Goal: Transaction & Acquisition: Book appointment/travel/reservation

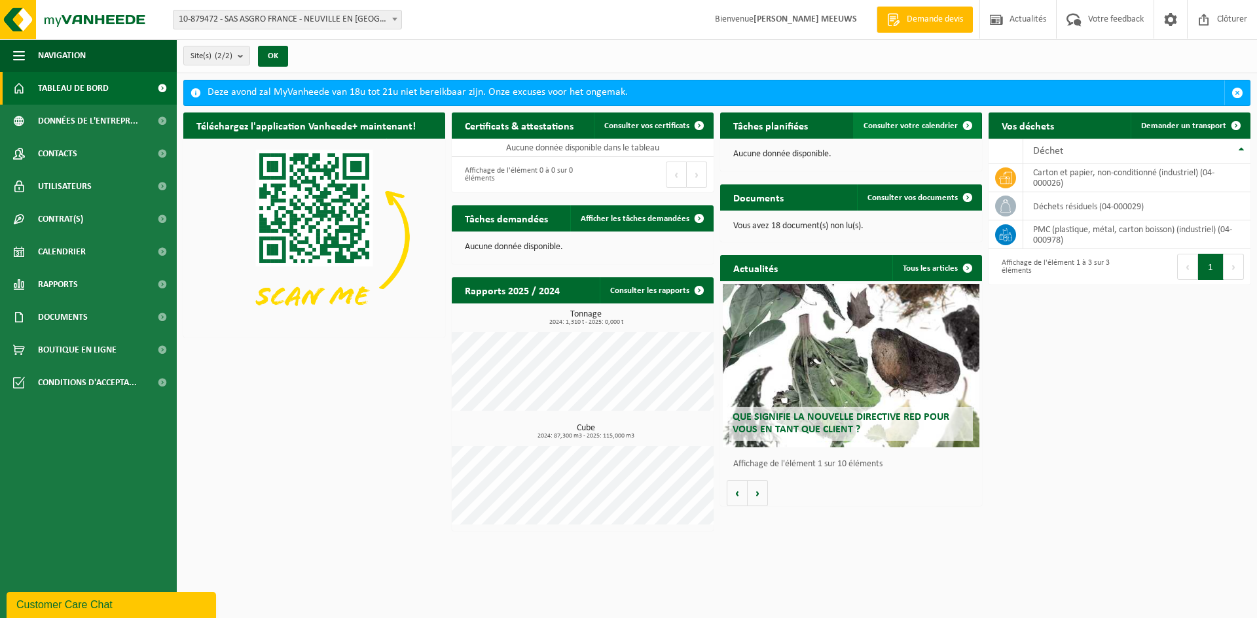
click at [912, 130] on span "Consulter votre calendrier" at bounding box center [910, 126] width 94 height 9
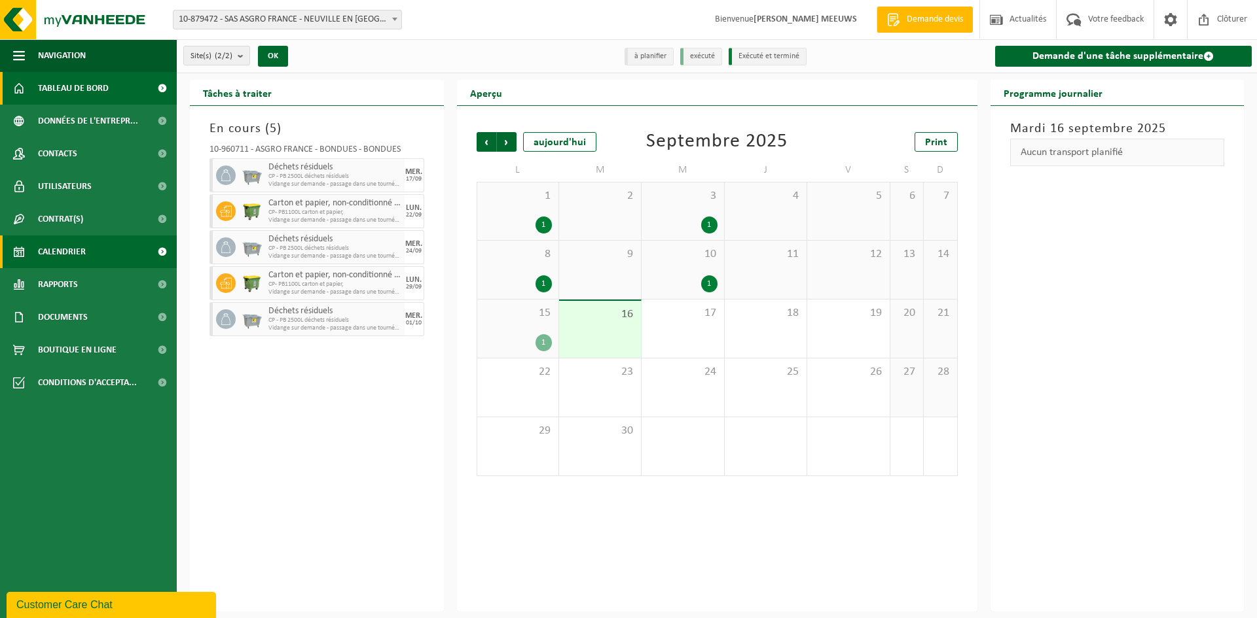
click at [61, 92] on span "Tableau de bord" at bounding box center [73, 88] width 71 height 33
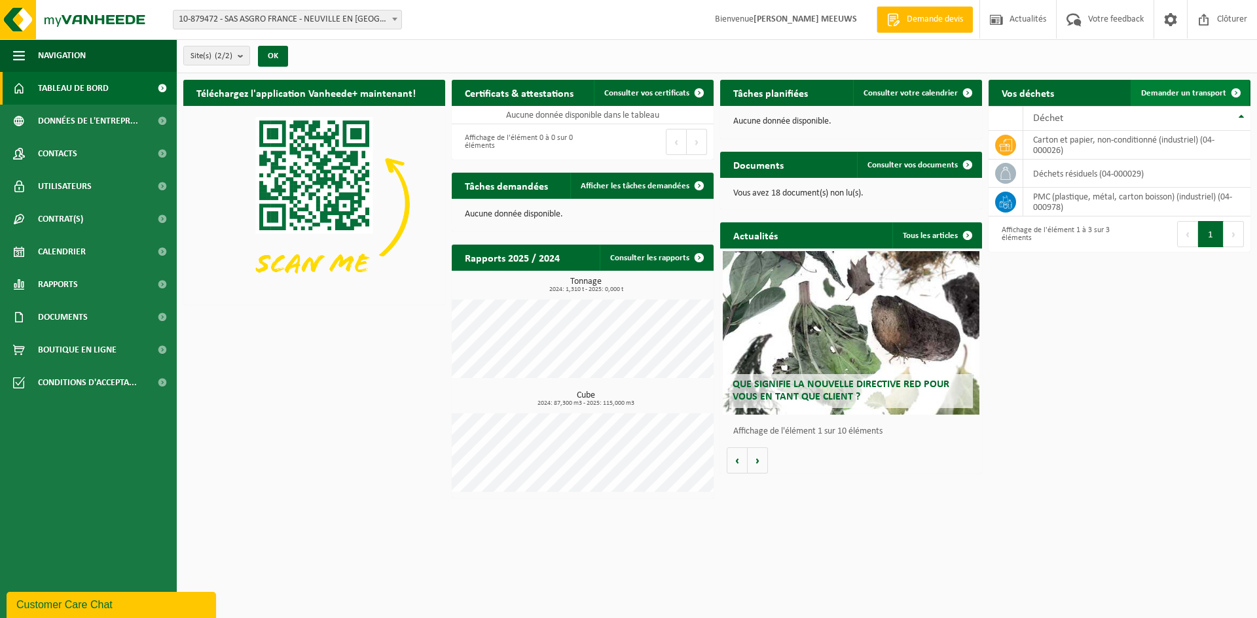
click at [1194, 89] on span "Demander un transport" at bounding box center [1183, 93] width 85 height 9
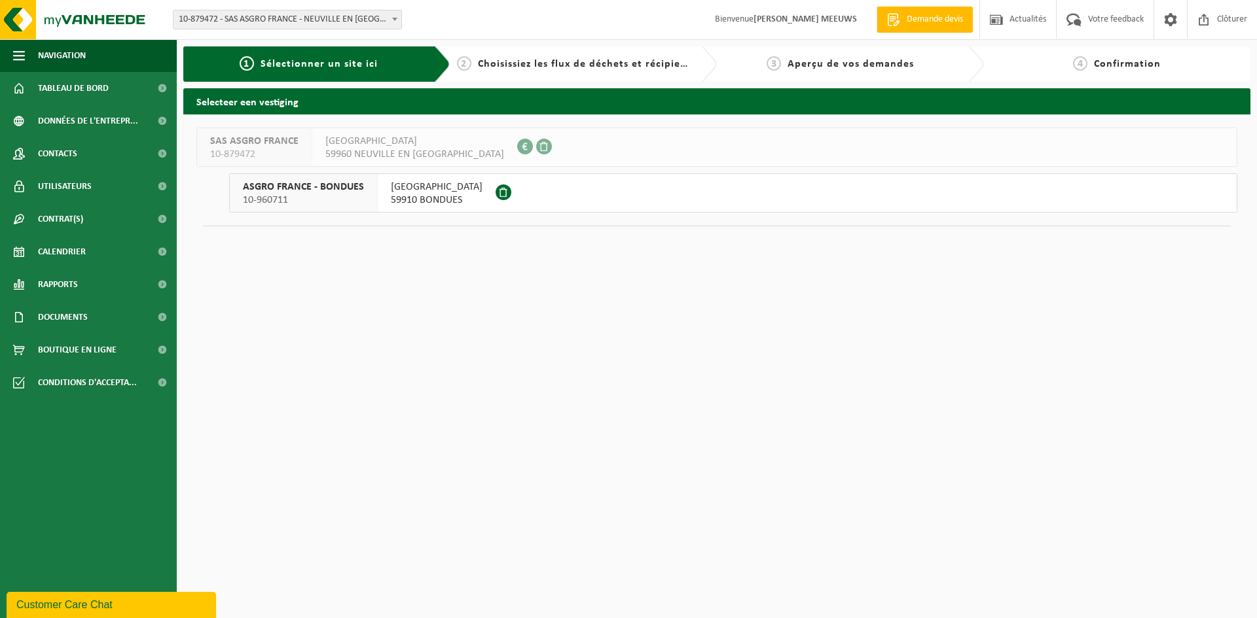
click at [549, 196] on button "ASGRO FRANCE - BONDUES 10-960711 RUE DU FOREST 2 59910 BONDUES" at bounding box center [733, 192] width 1008 height 39
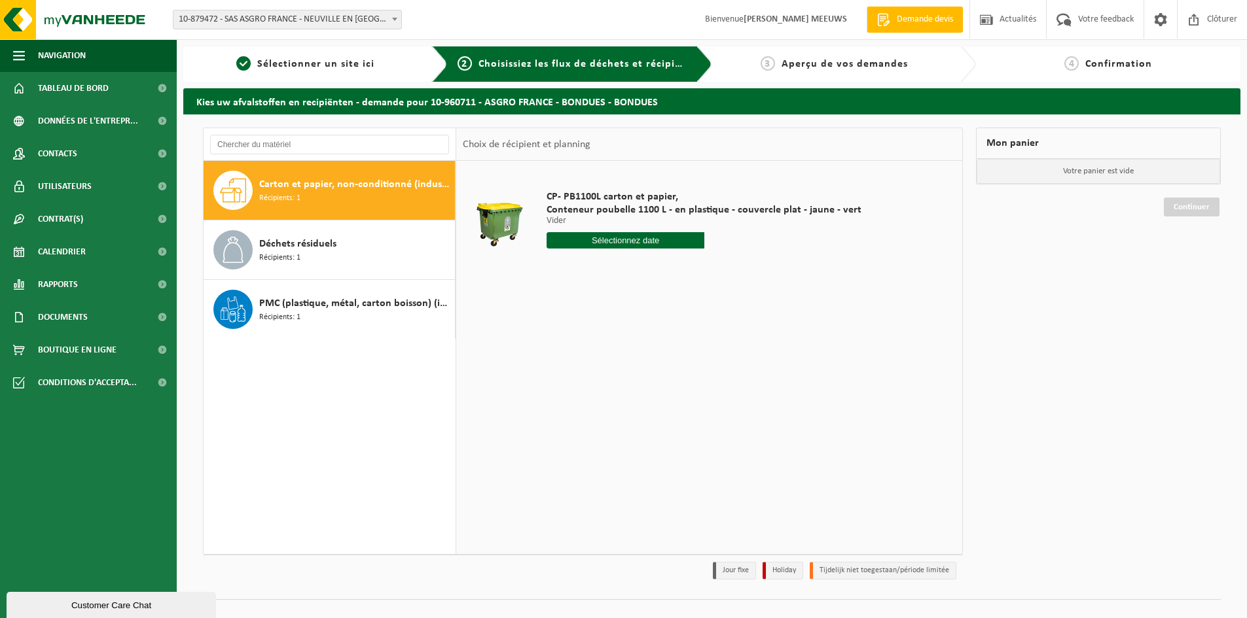
click at [588, 239] on input "text" at bounding box center [626, 240] width 158 height 16
click at [695, 268] on icon at bounding box center [695, 271] width 3 height 7
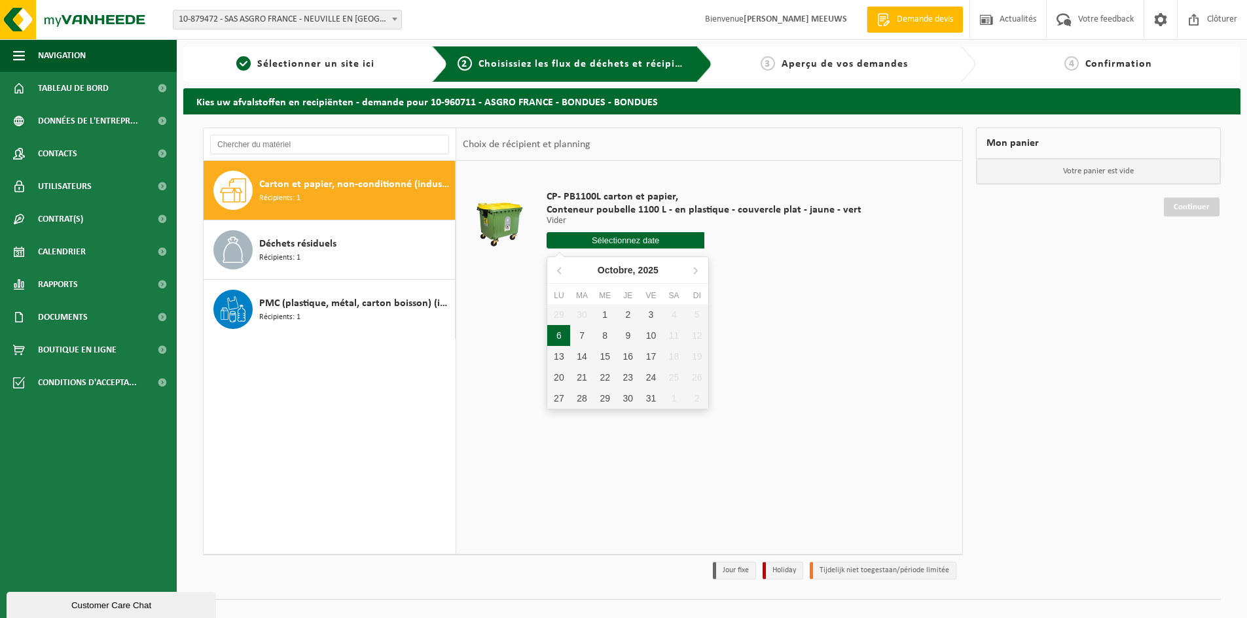
click at [561, 334] on div "6" at bounding box center [558, 335] width 23 height 21
type input "à partir de 2025-10-06"
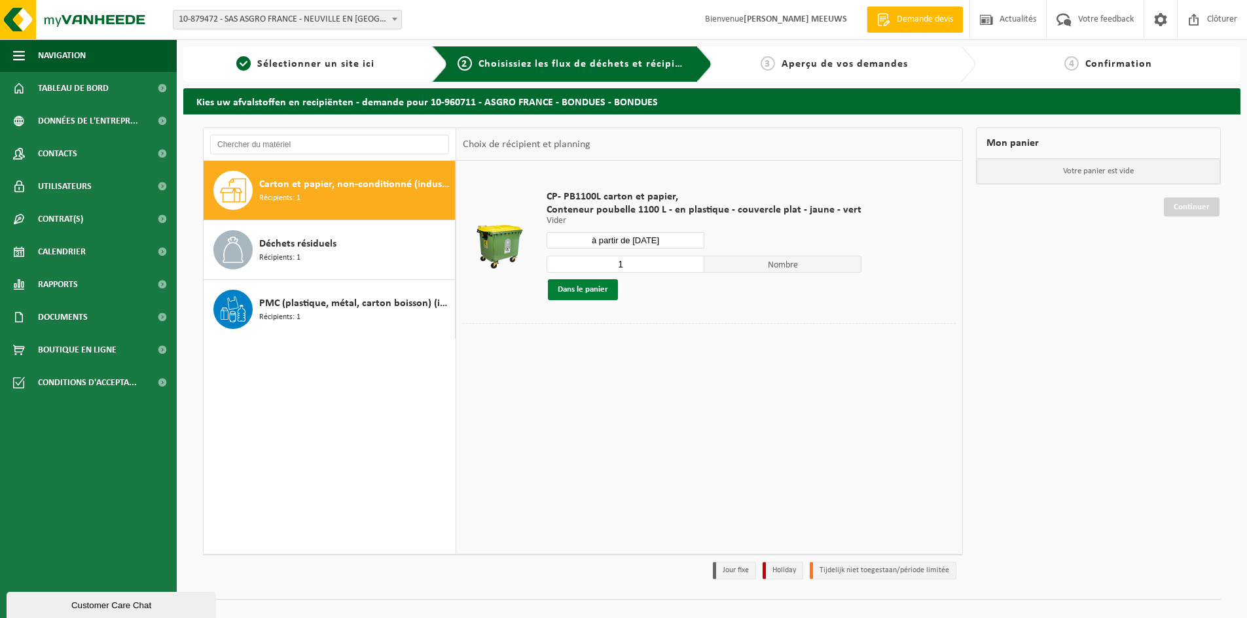
click at [584, 290] on button "Dans le panier" at bounding box center [583, 289] width 70 height 21
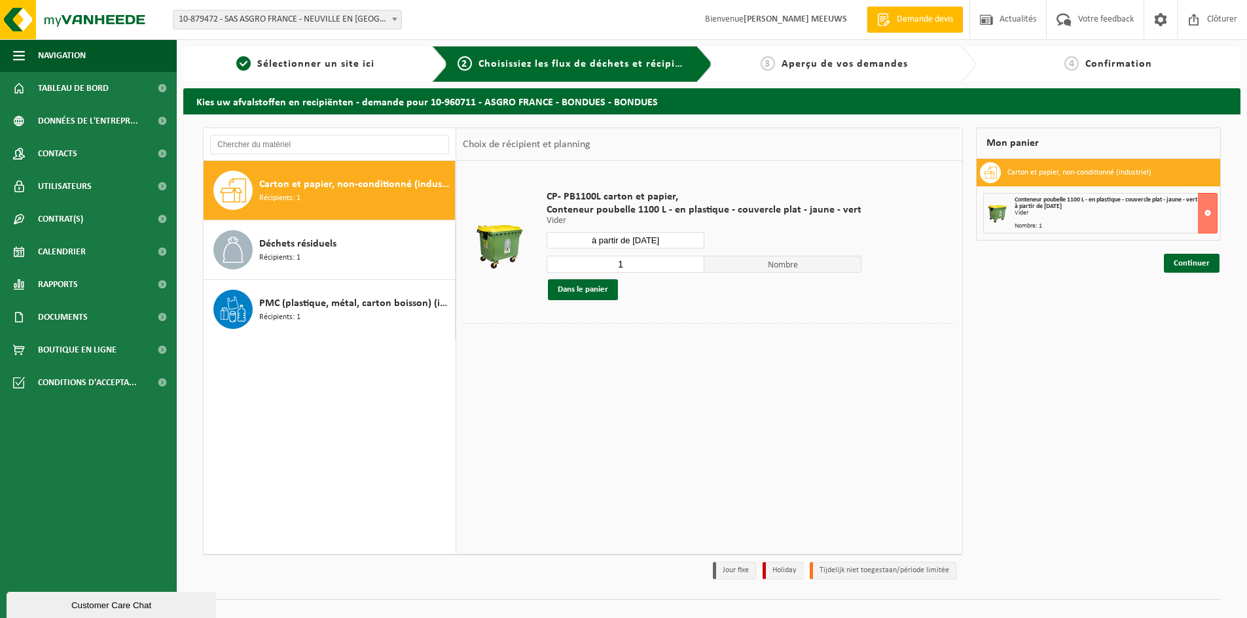
click at [385, 190] on span "Carton et papier, non-conditionné (industriel)" at bounding box center [355, 185] width 192 height 16
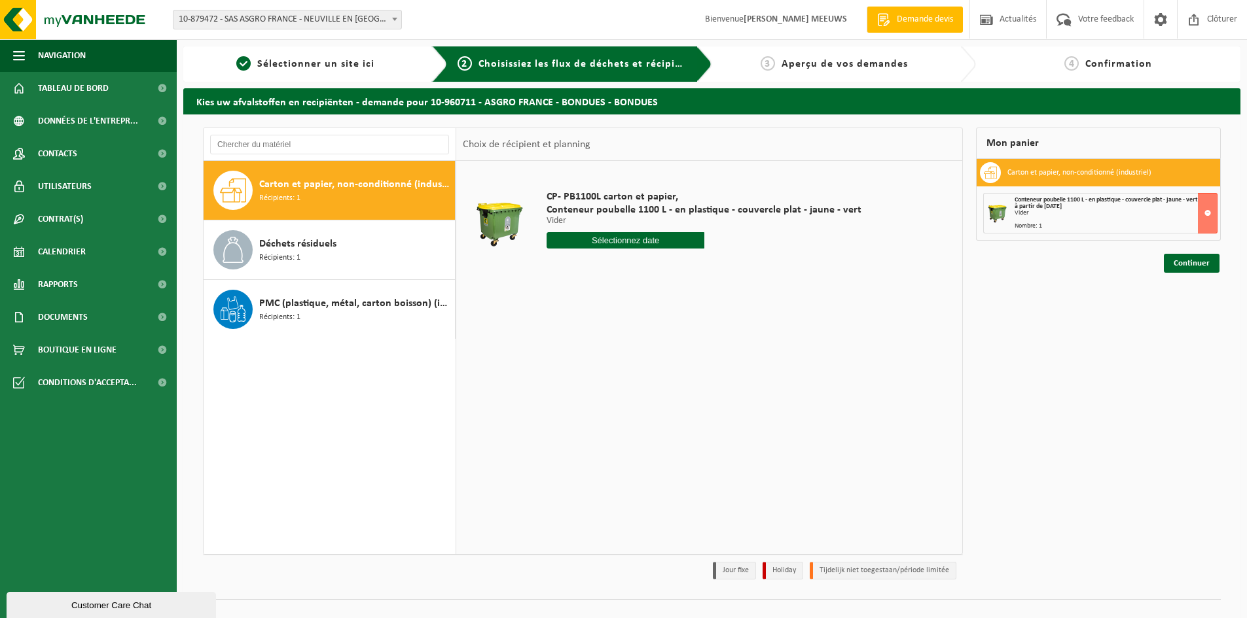
click at [641, 238] on input "text" at bounding box center [626, 240] width 158 height 16
click at [699, 269] on icon at bounding box center [695, 270] width 21 height 21
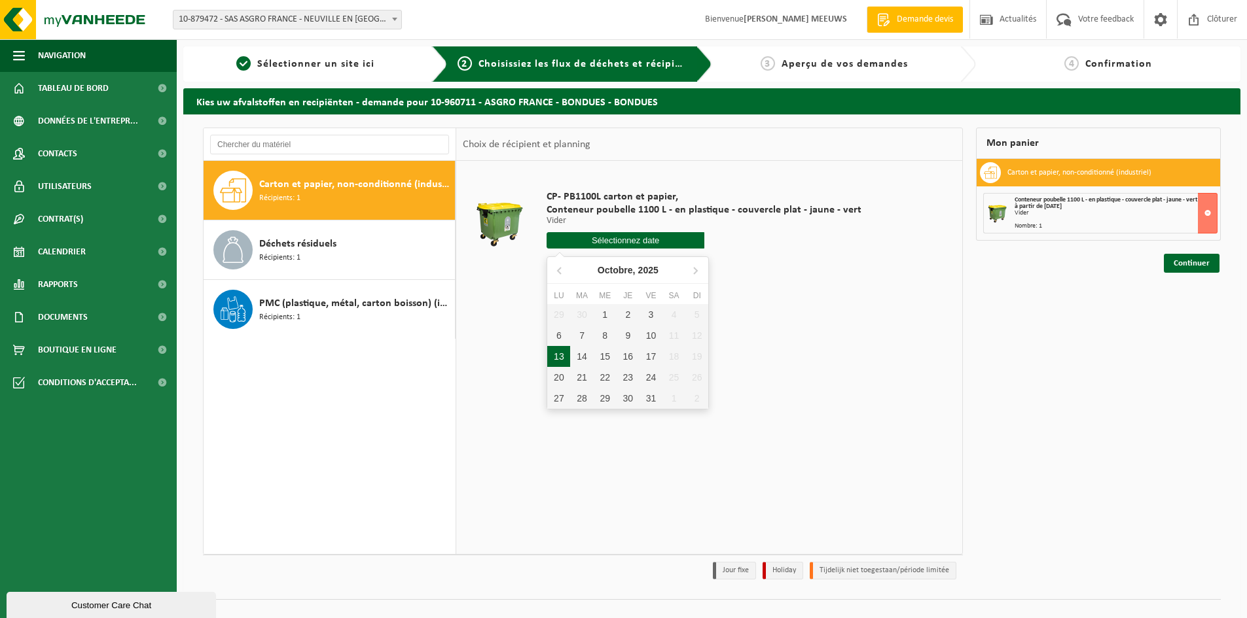
click at [564, 358] on div "13" at bounding box center [558, 356] width 23 height 21
type input "à partir de 2025-10-13"
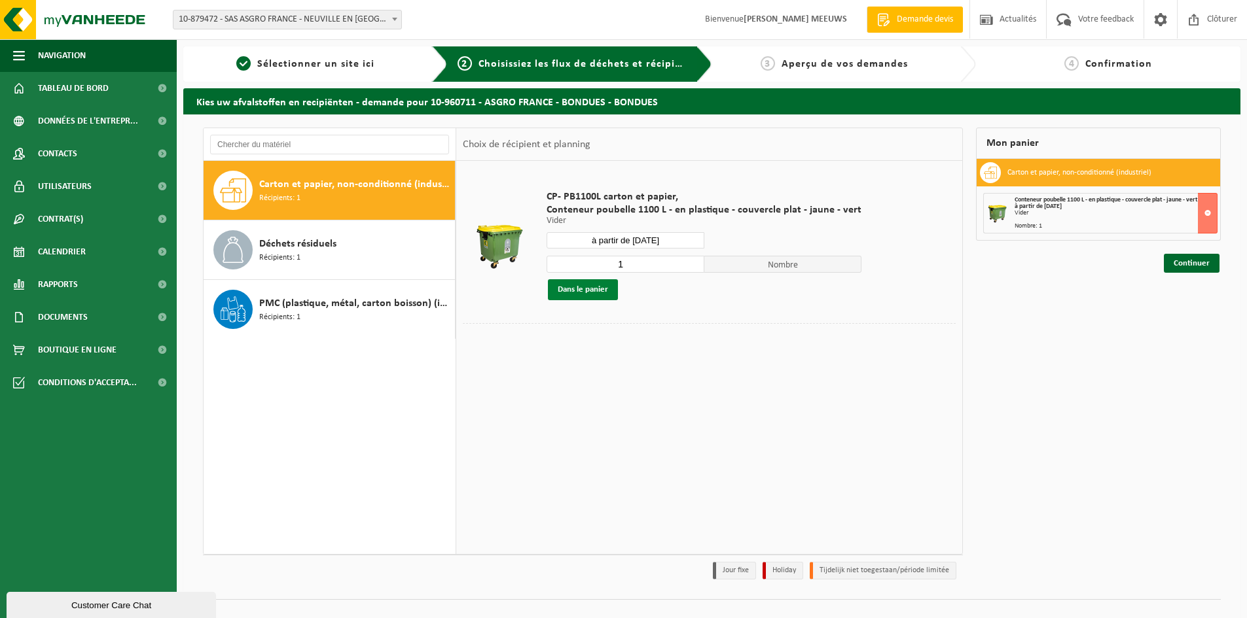
click at [600, 289] on button "Dans le panier" at bounding box center [583, 289] width 70 height 21
click at [399, 178] on span "Carton et papier, non-conditionné (industriel)" at bounding box center [355, 185] width 192 height 16
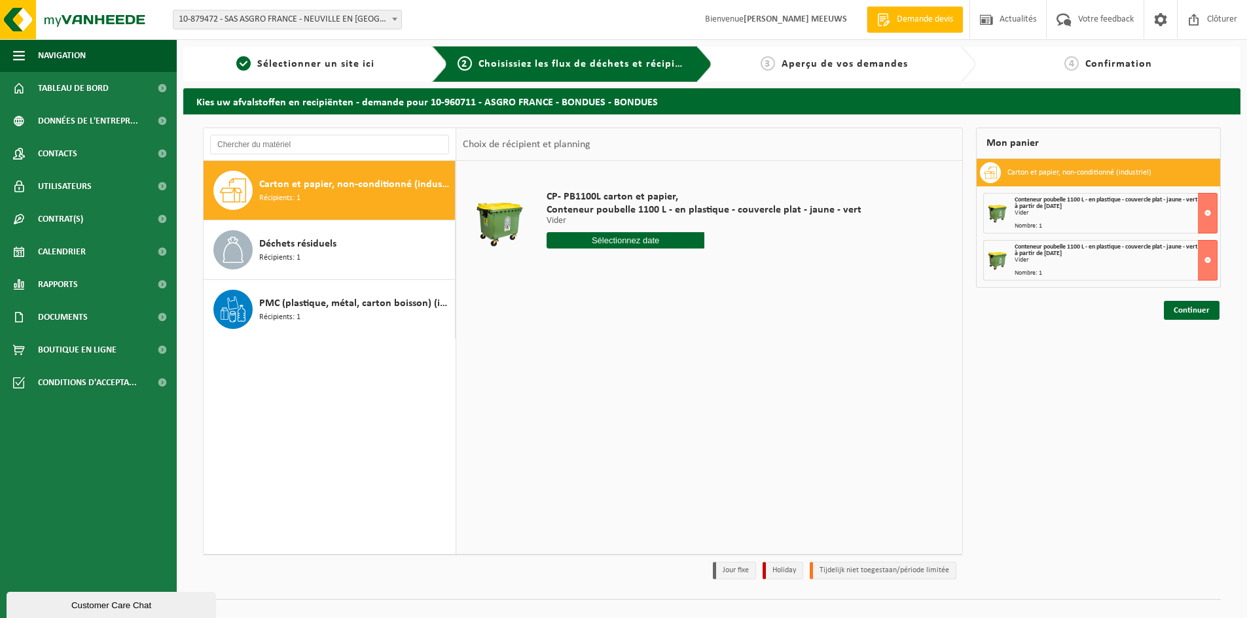
click at [602, 240] on input "text" at bounding box center [626, 240] width 158 height 16
click at [696, 266] on icon at bounding box center [695, 270] width 21 height 21
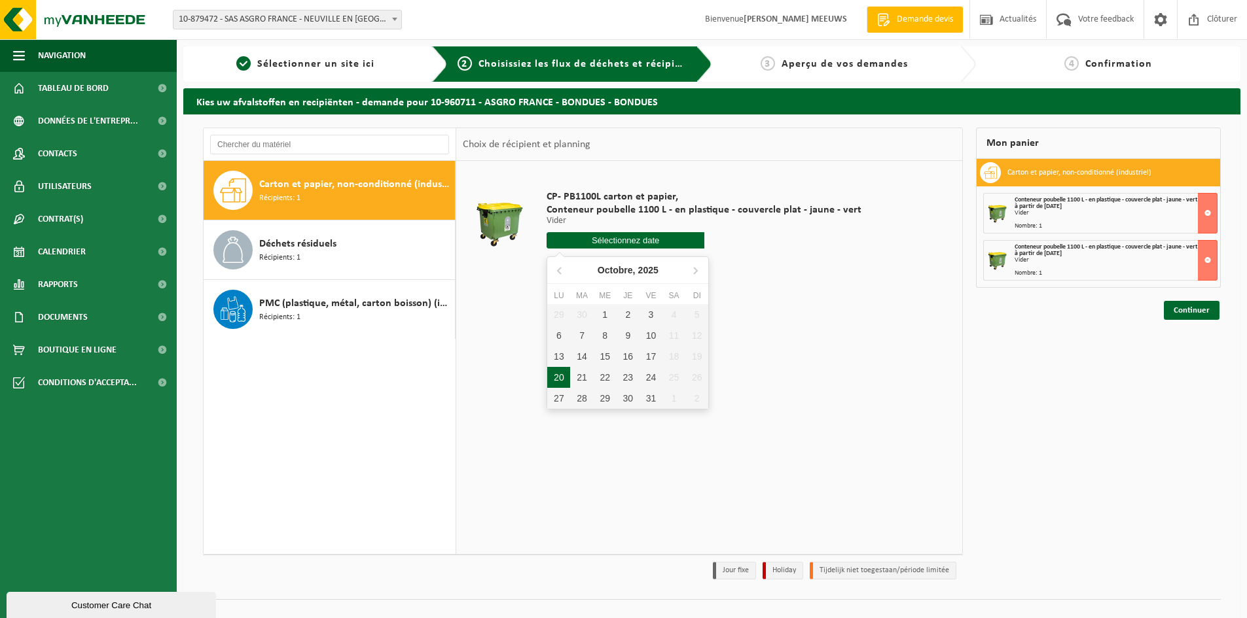
click at [556, 377] on div "20" at bounding box center [558, 377] width 23 height 21
type input "à partir de [DATE]"
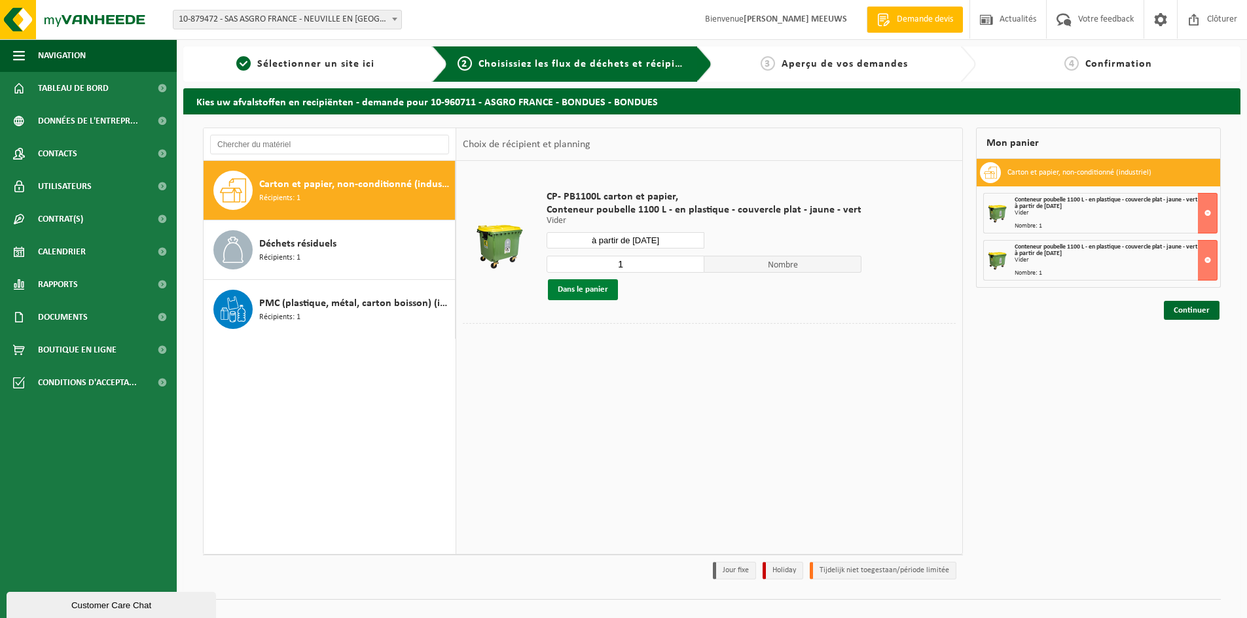
click at [592, 290] on button "Dans le panier" at bounding box center [583, 289] width 70 height 21
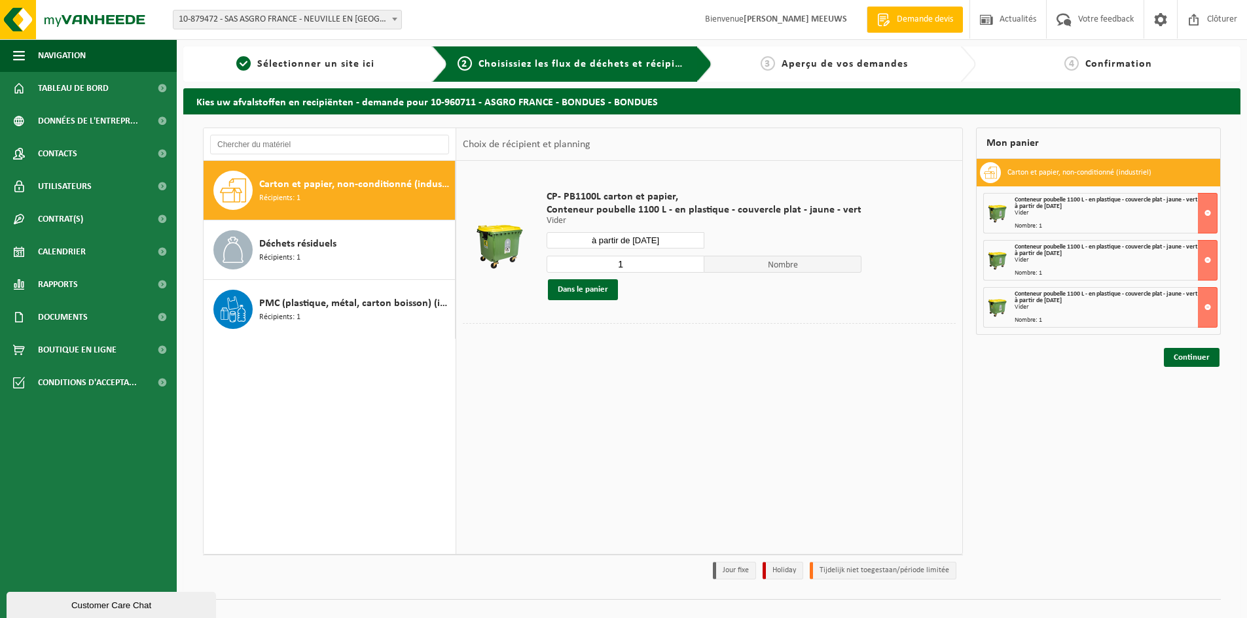
click at [380, 188] on span "Carton et papier, non-conditionné (industriel)" at bounding box center [355, 185] width 192 height 16
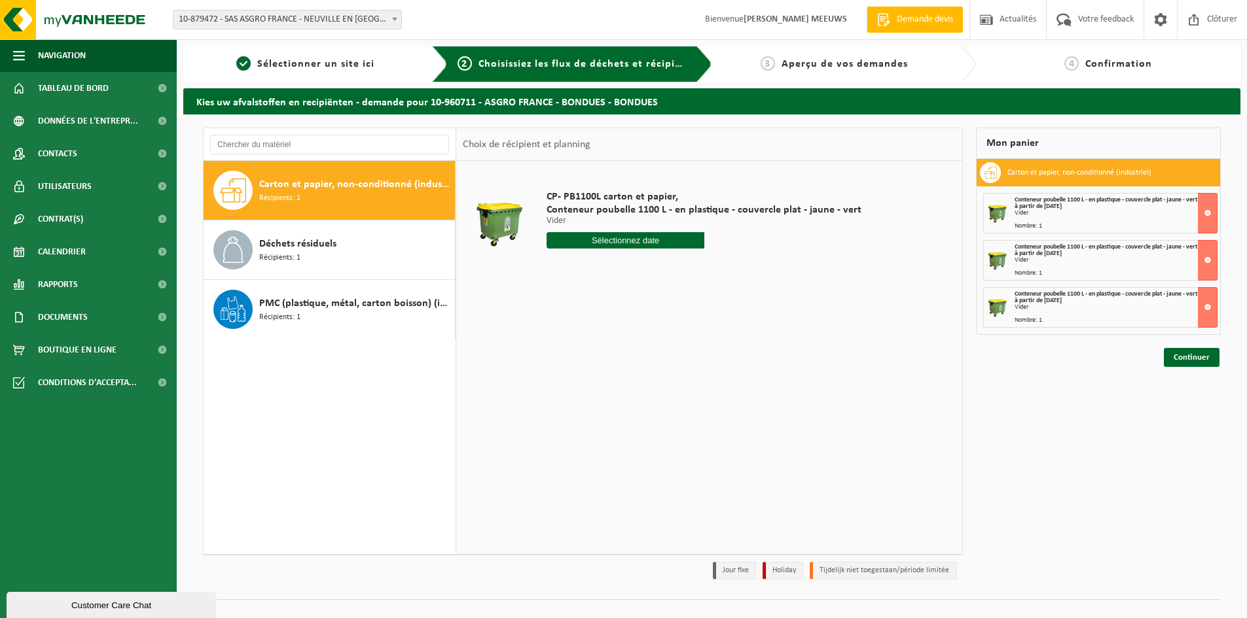
click at [626, 240] on input "text" at bounding box center [626, 240] width 158 height 16
click at [695, 272] on icon at bounding box center [695, 270] width 21 height 21
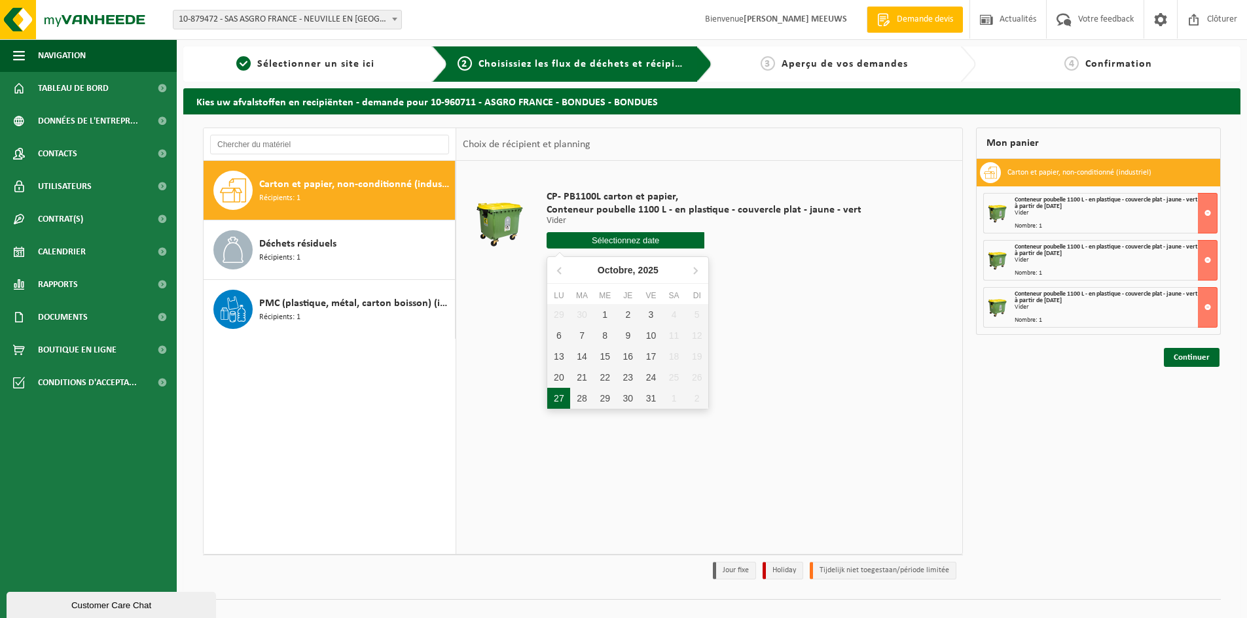
click at [561, 391] on div "27" at bounding box center [558, 398] width 23 height 21
type input "à partir de [DATE]"
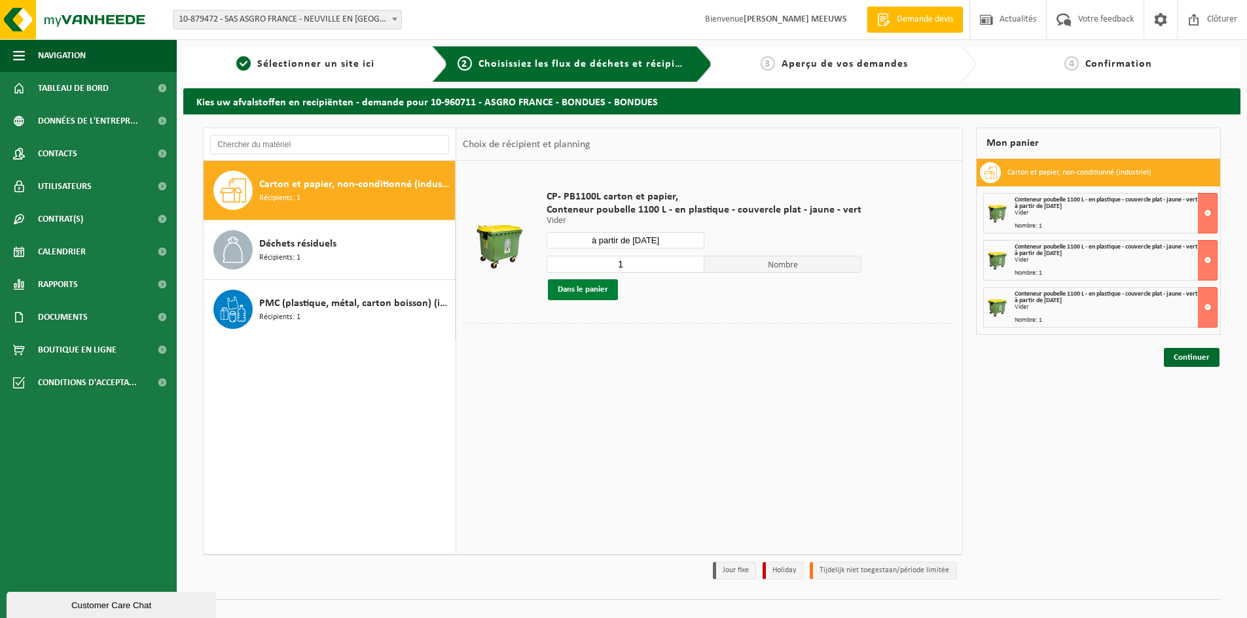
click at [590, 290] on button "Dans le panier" at bounding box center [583, 289] width 70 height 21
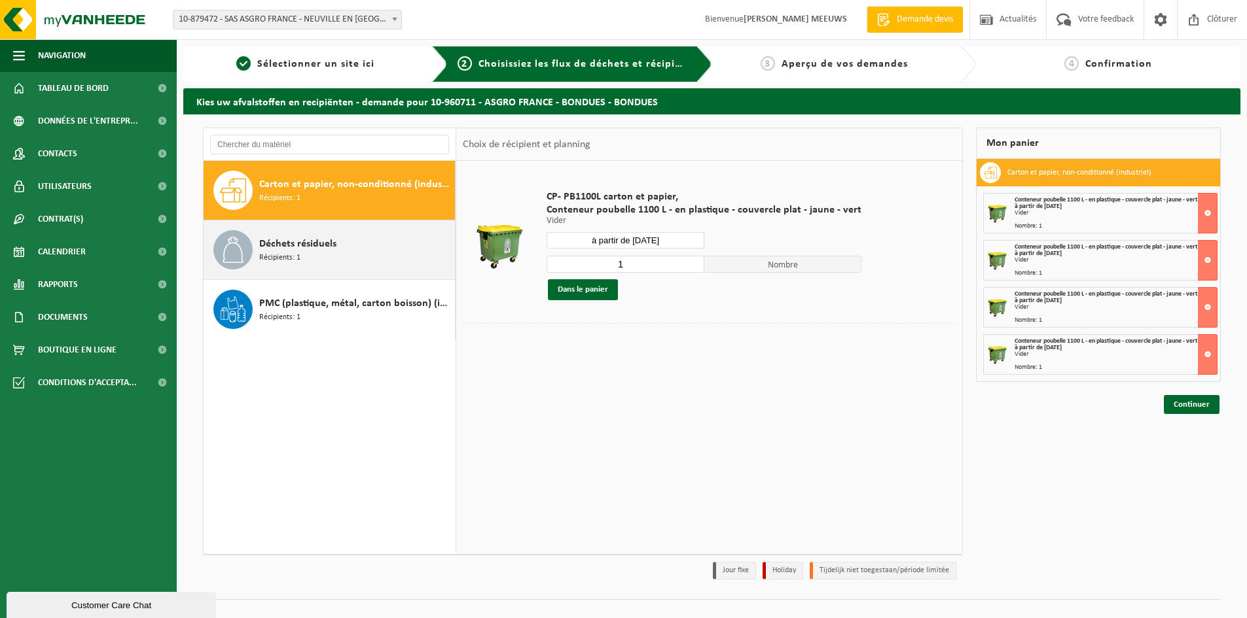
click at [358, 251] on div "Déchets résiduels Récipients: 1" at bounding box center [355, 249] width 192 height 39
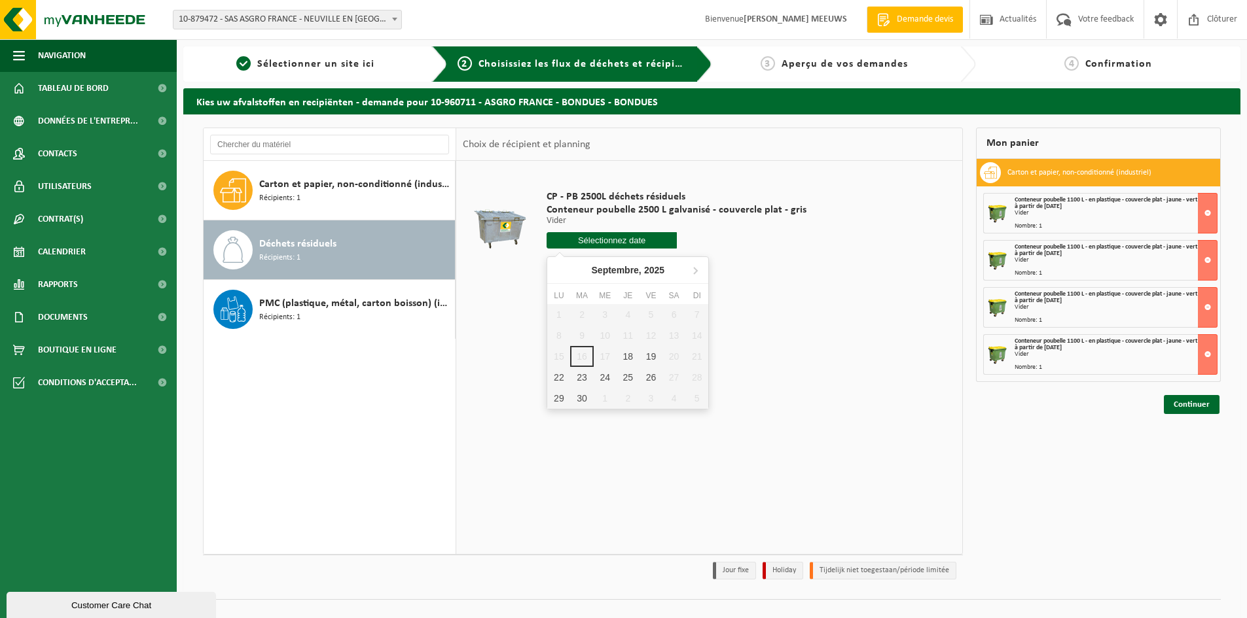
click at [618, 240] on input "text" at bounding box center [612, 240] width 130 height 16
click at [694, 271] on icon at bounding box center [695, 270] width 21 height 21
click at [607, 336] on div "8" at bounding box center [605, 335] width 23 height 21
type input "à partir de [DATE]"
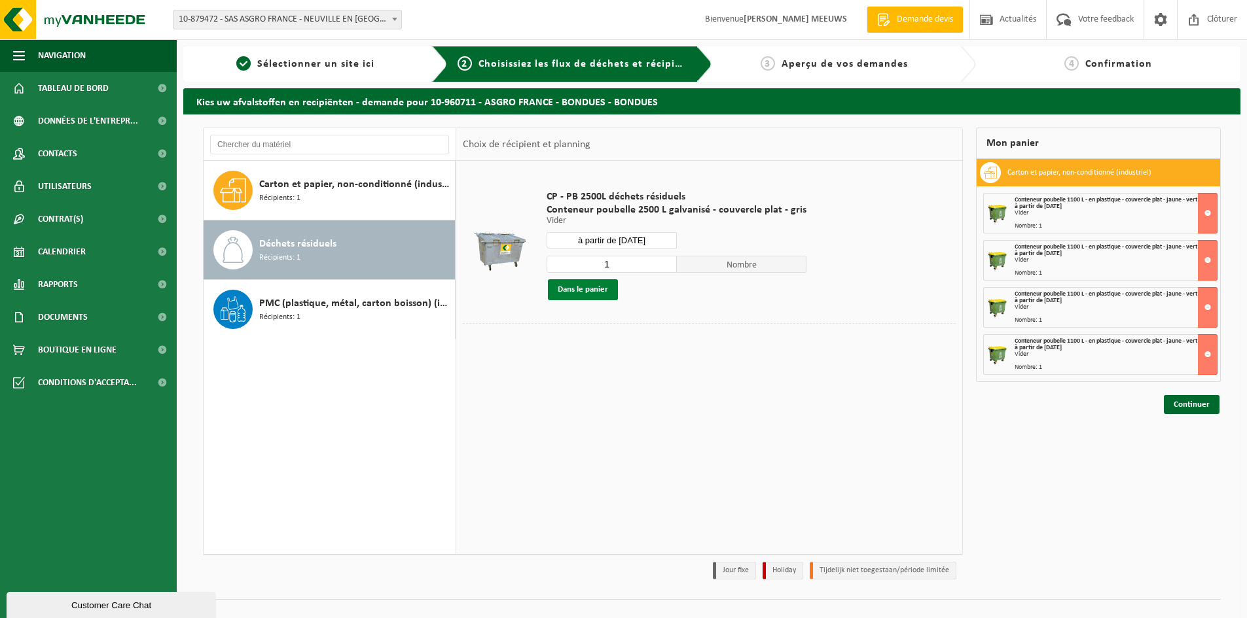
click at [588, 290] on button "Dans le panier" at bounding box center [583, 289] width 70 height 21
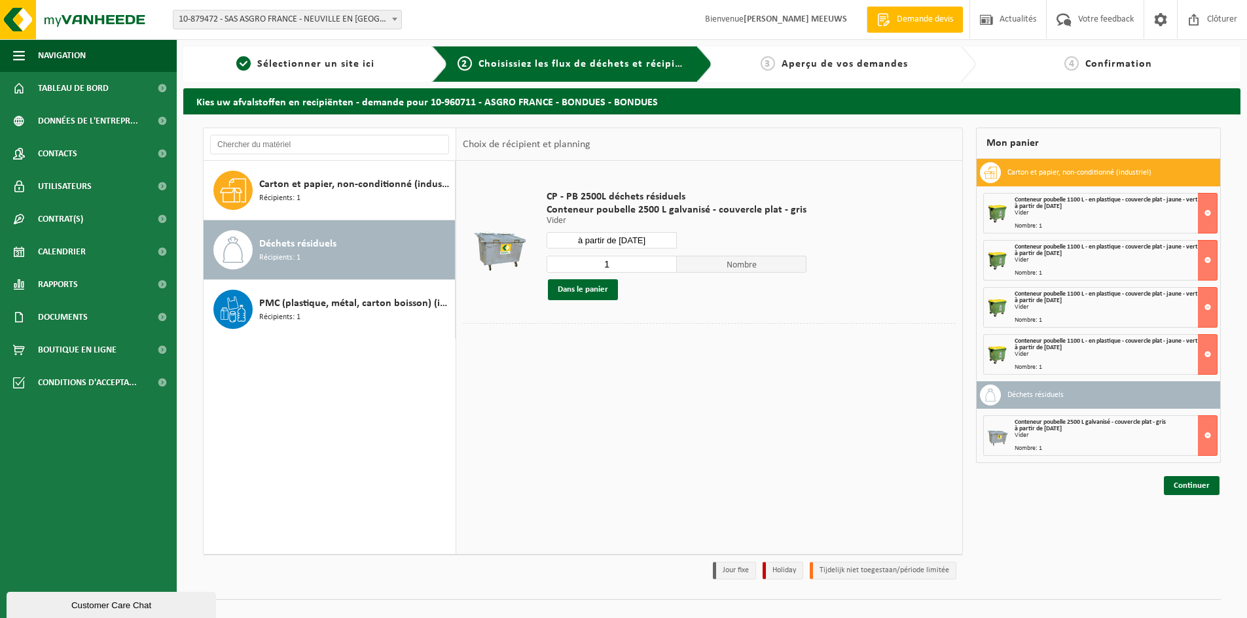
click at [360, 241] on div "Déchets résiduels Récipients: 1" at bounding box center [355, 249] width 192 height 39
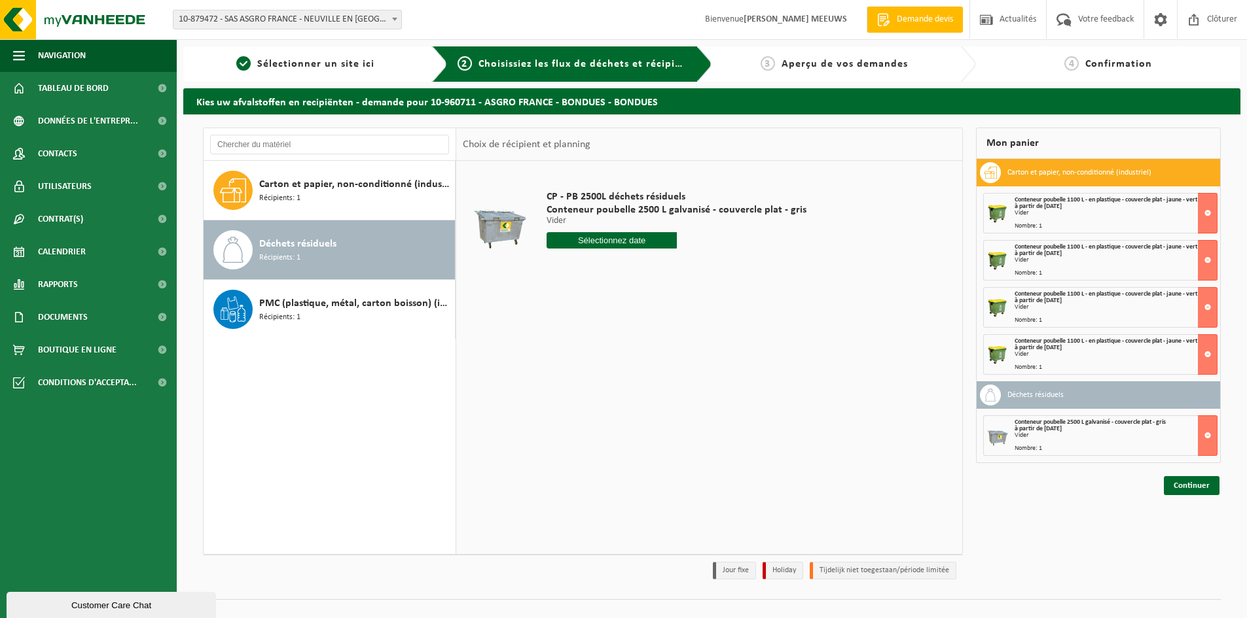
click at [568, 234] on input "text" at bounding box center [612, 240] width 130 height 16
click at [691, 270] on icon at bounding box center [695, 270] width 21 height 21
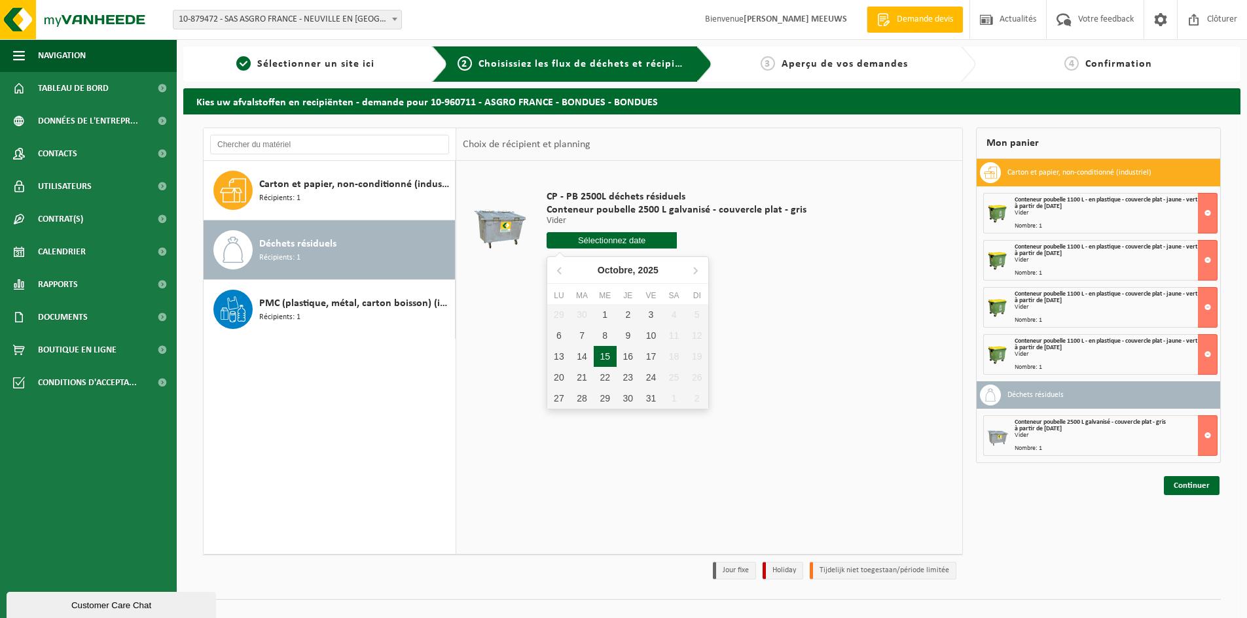
click at [611, 359] on div "15" at bounding box center [605, 356] width 23 height 21
type input "à partir de [DATE]"
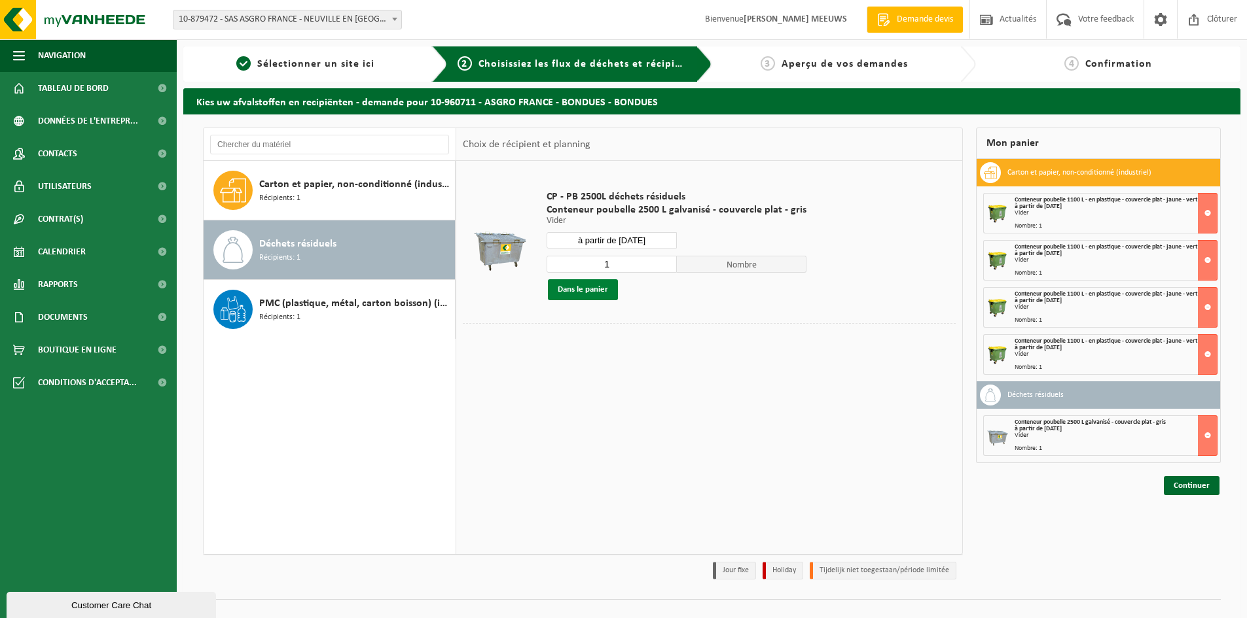
click at [595, 293] on button "Dans le panier" at bounding box center [583, 289] width 70 height 21
click at [404, 253] on div "Déchets résiduels Récipients: 1" at bounding box center [355, 249] width 192 height 39
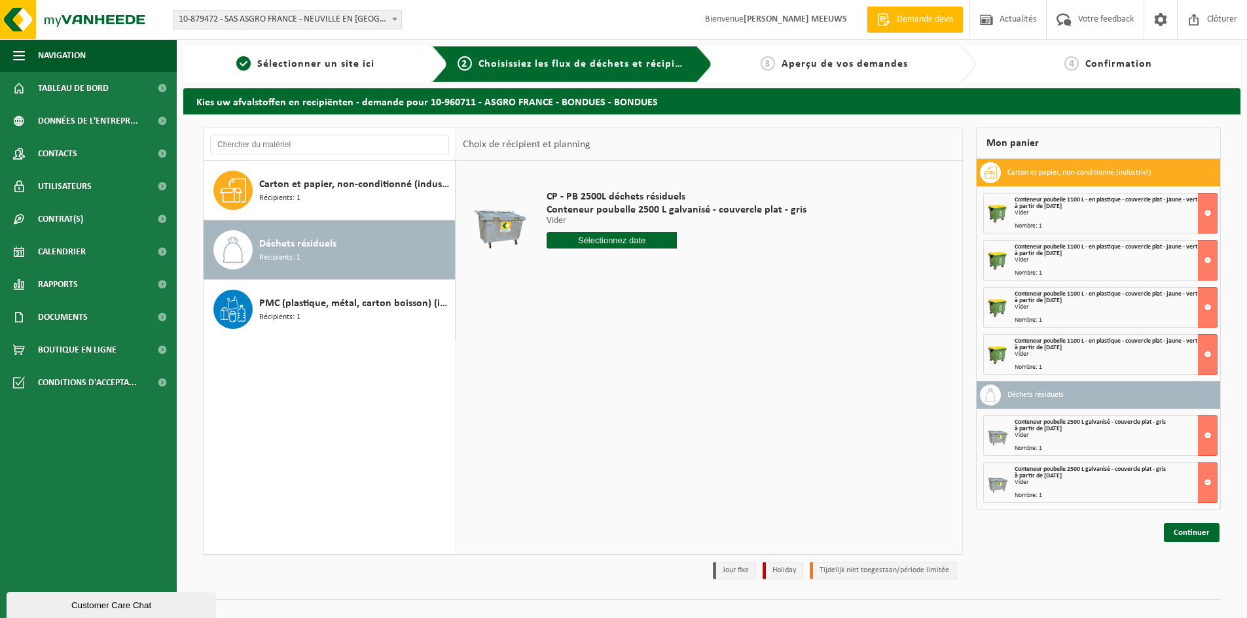
click at [588, 244] on input "text" at bounding box center [612, 240] width 130 height 16
click at [690, 270] on icon at bounding box center [695, 270] width 21 height 21
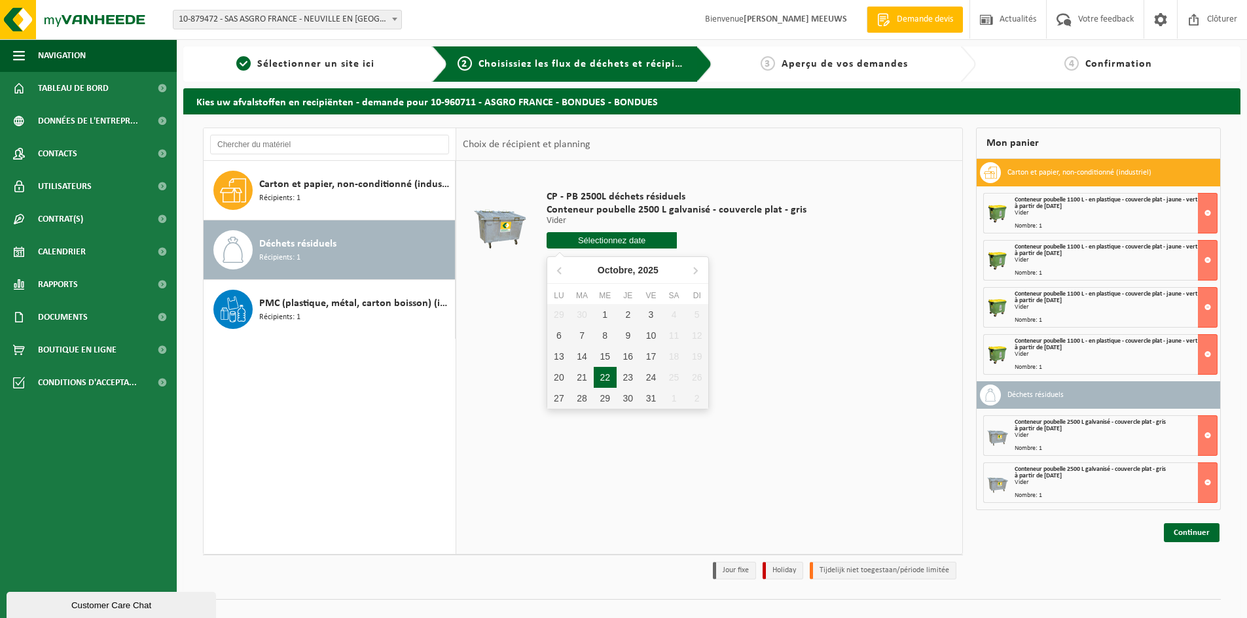
click at [612, 374] on div "22" at bounding box center [605, 377] width 23 height 21
type input "à partir de [DATE]"
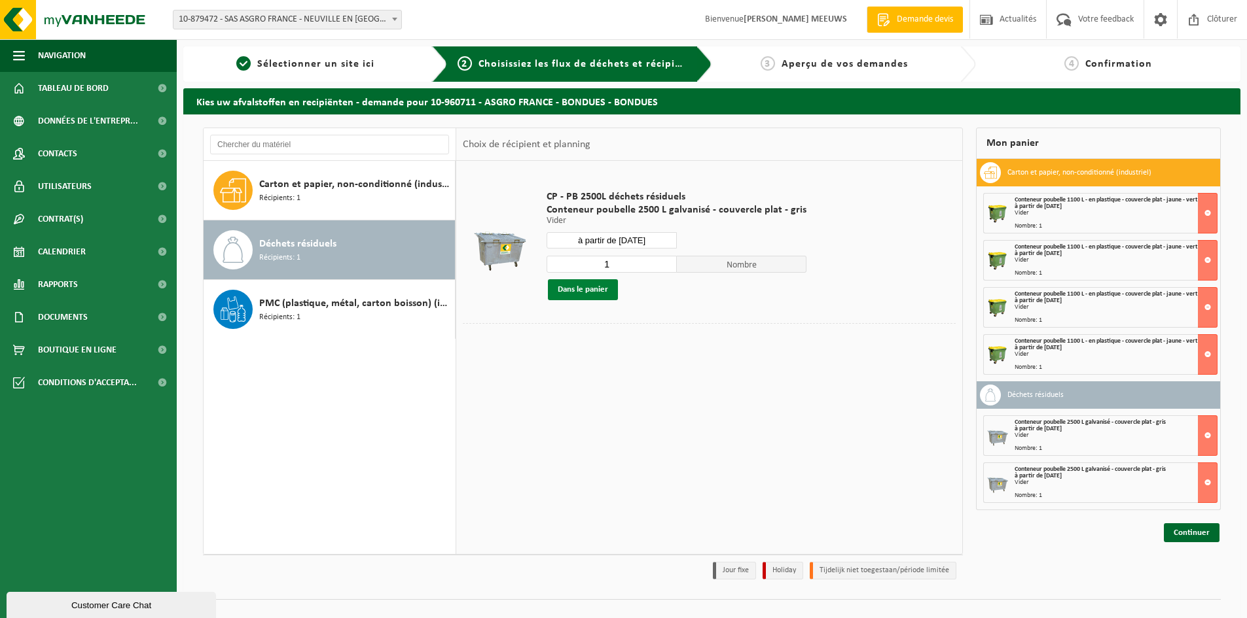
click at [583, 283] on button "Dans le panier" at bounding box center [583, 289] width 70 height 21
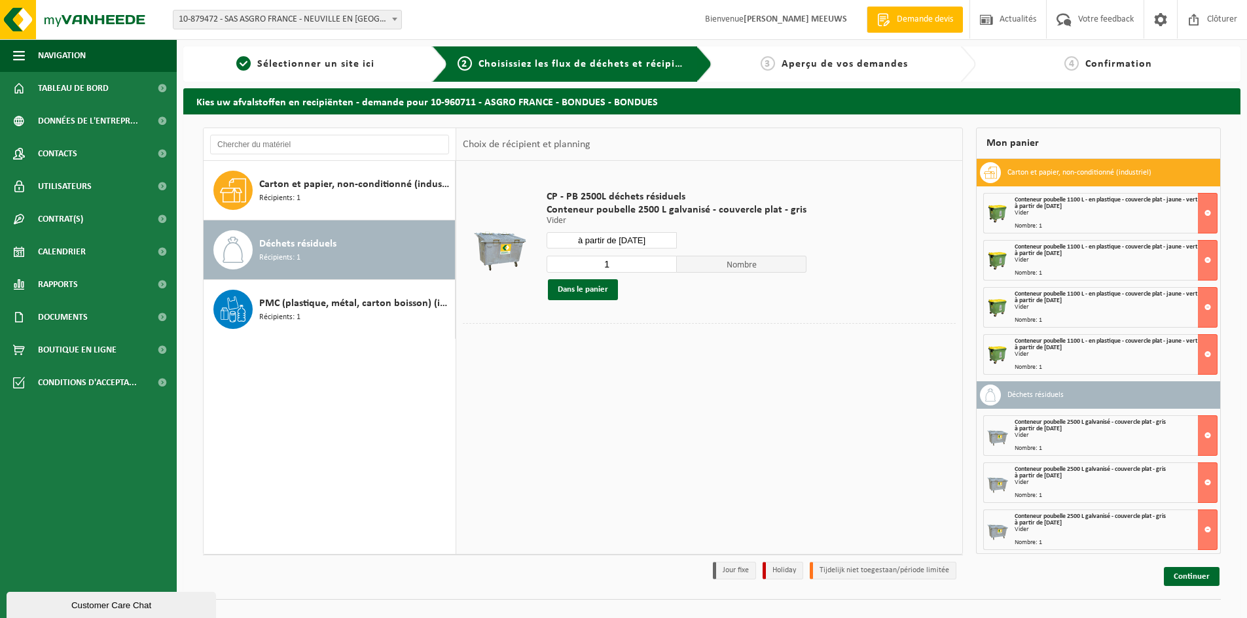
click at [384, 249] on div "Déchets résiduels Récipients: 1" at bounding box center [355, 249] width 192 height 39
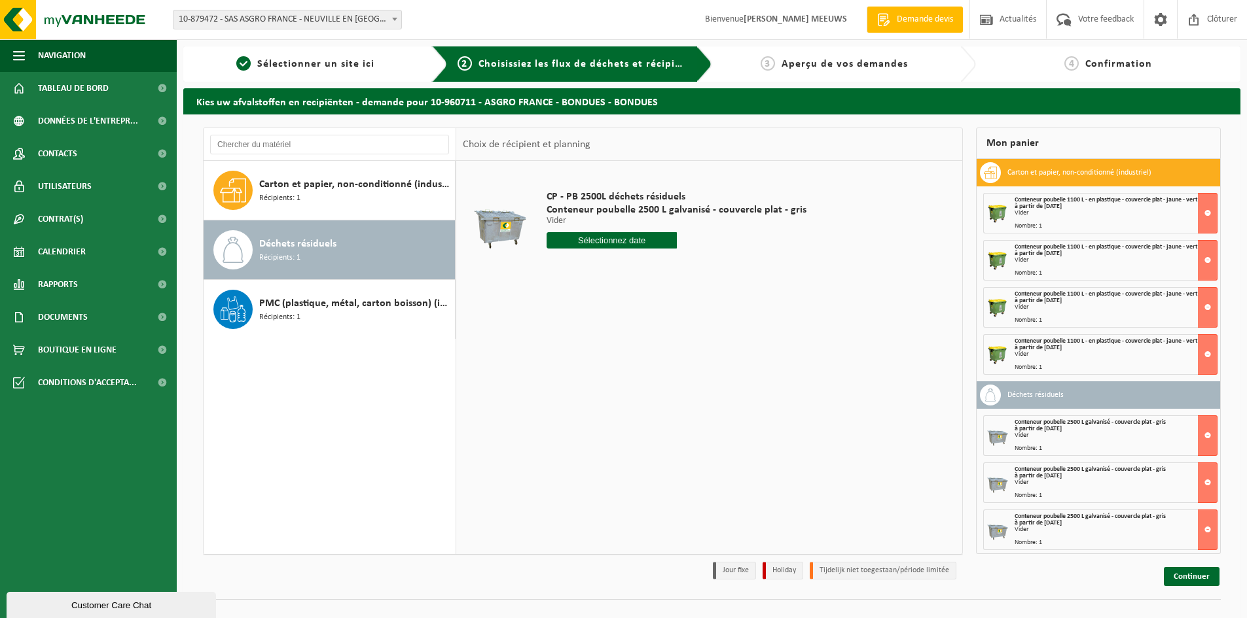
click at [592, 242] on input "text" at bounding box center [612, 240] width 130 height 16
click at [700, 272] on icon at bounding box center [695, 270] width 21 height 21
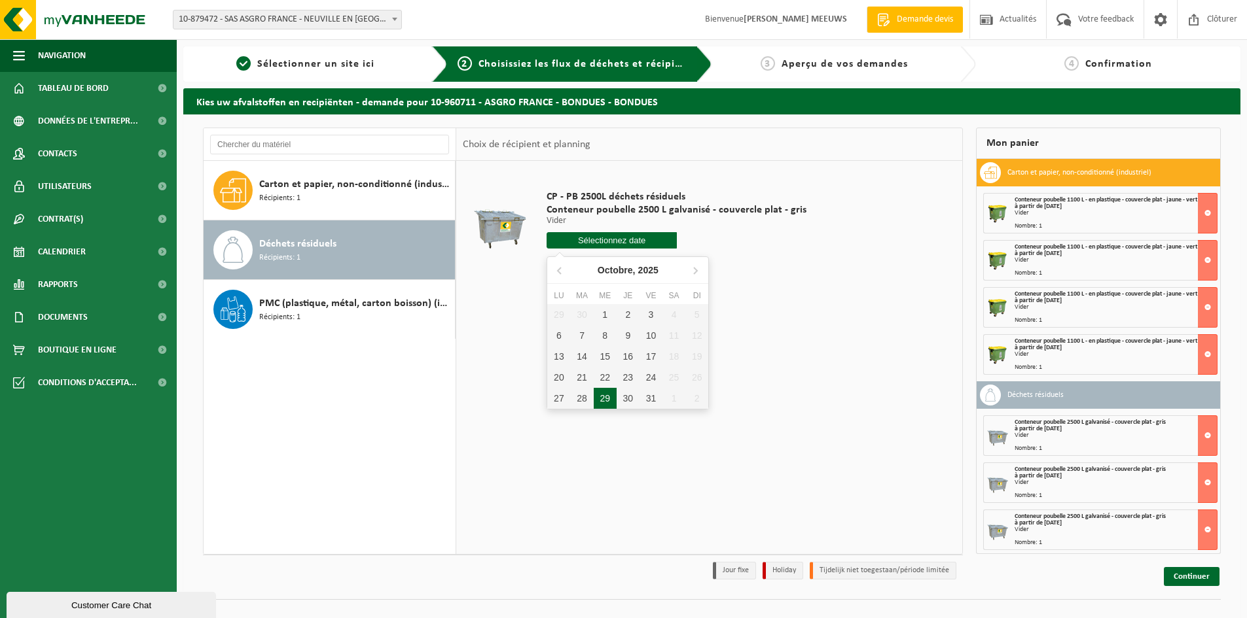
click at [605, 403] on div "29" at bounding box center [605, 398] width 23 height 21
type input "à partir de [DATE]"
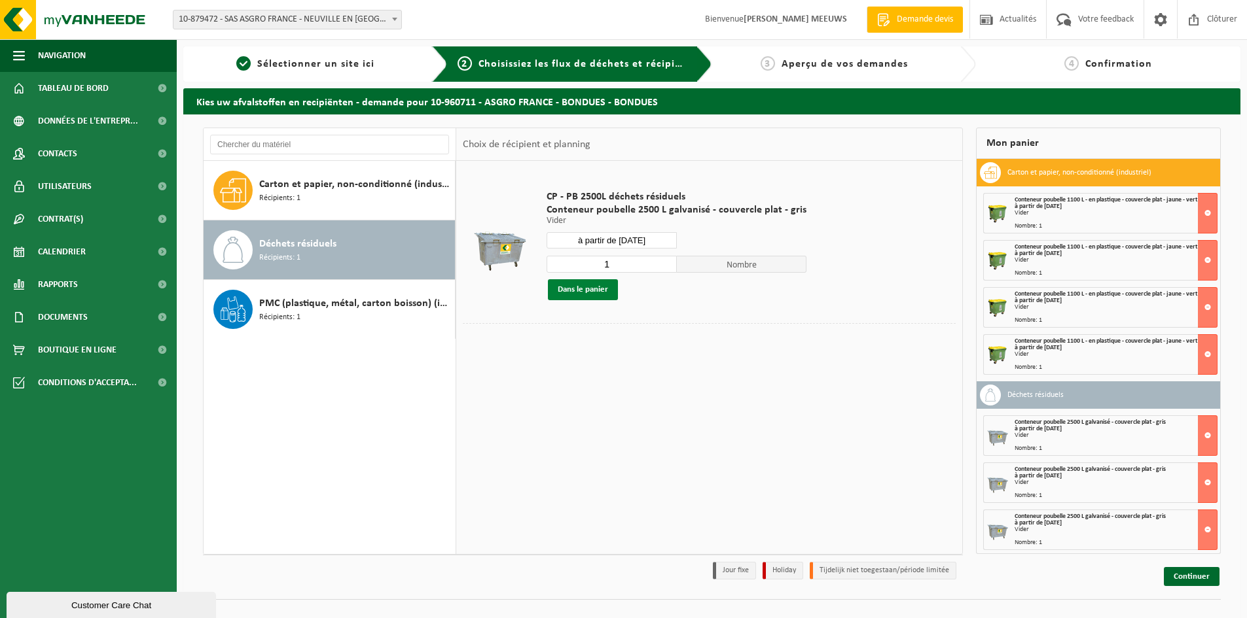
click at [596, 285] on button "Dans le panier" at bounding box center [583, 289] width 70 height 21
click at [1196, 576] on link "Continuer" at bounding box center [1192, 576] width 56 height 19
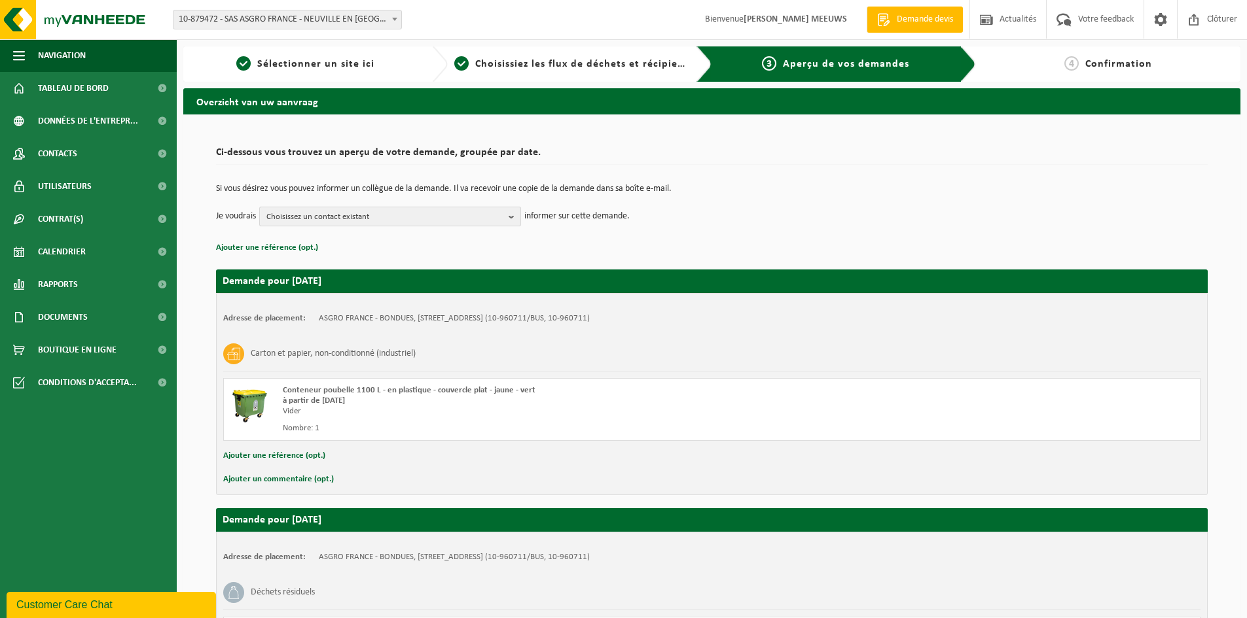
click at [420, 214] on span "Choisissez un contact existant" at bounding box center [384, 217] width 237 height 20
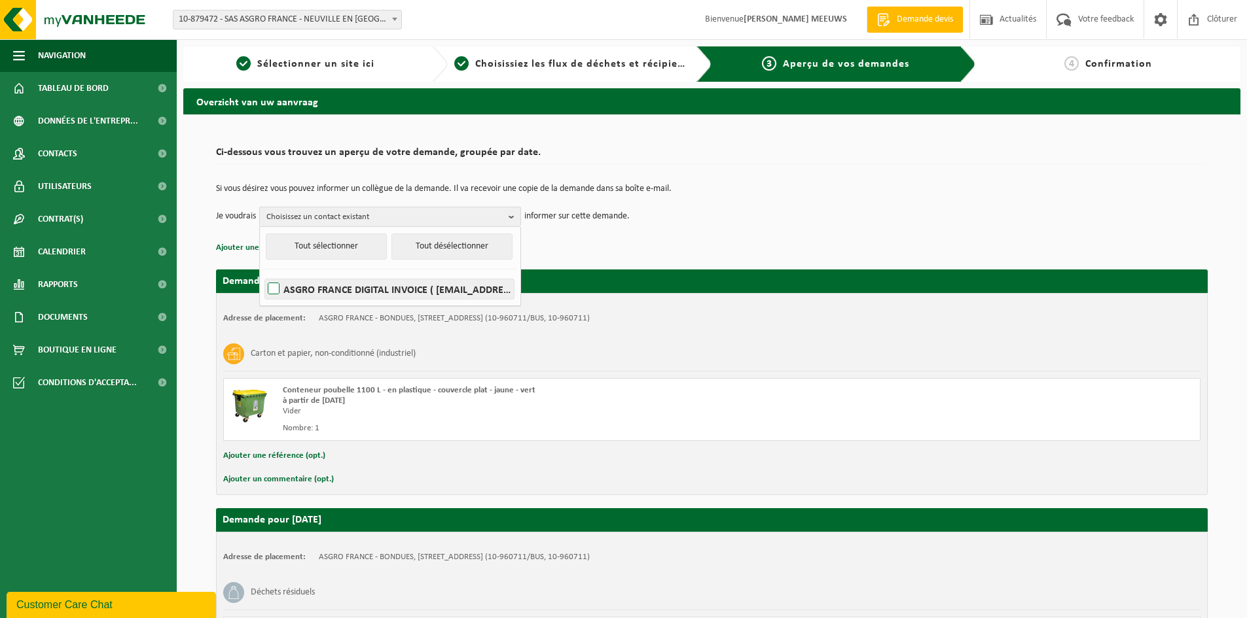
click at [277, 289] on label "ASGRO FRANCE DIGITAL INVOICE ( [EMAIL_ADDRESS][DOMAIN_NAME] )" at bounding box center [389, 289] width 249 height 20
click at [263, 273] on input "ASGRO FRANCE DIGITAL INVOICE ( [EMAIL_ADDRESS][DOMAIN_NAME] )" at bounding box center [262, 272] width 1 height 1
checkbox input "true"
click at [905, 195] on td "Si vous désirez vous pouvez informer un collègue de la demande. Il va recevoir …" at bounding box center [712, 196] width 992 height 22
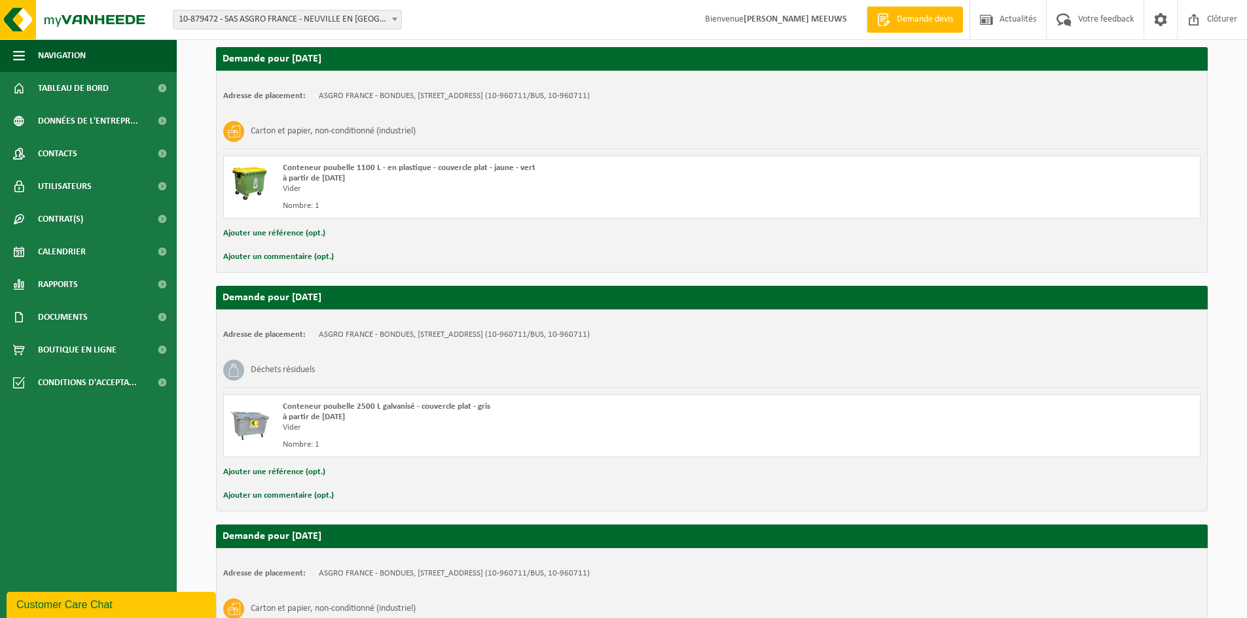
scroll to position [1615, 0]
